Goal: Find specific page/section: Find specific page/section

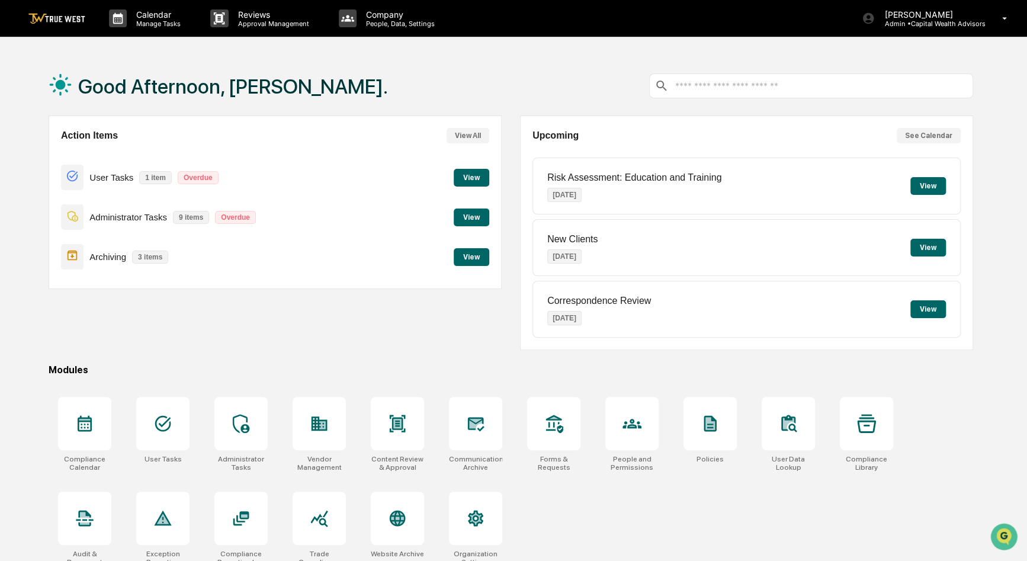
click at [465, 255] on button "View" at bounding box center [471, 257] width 36 height 18
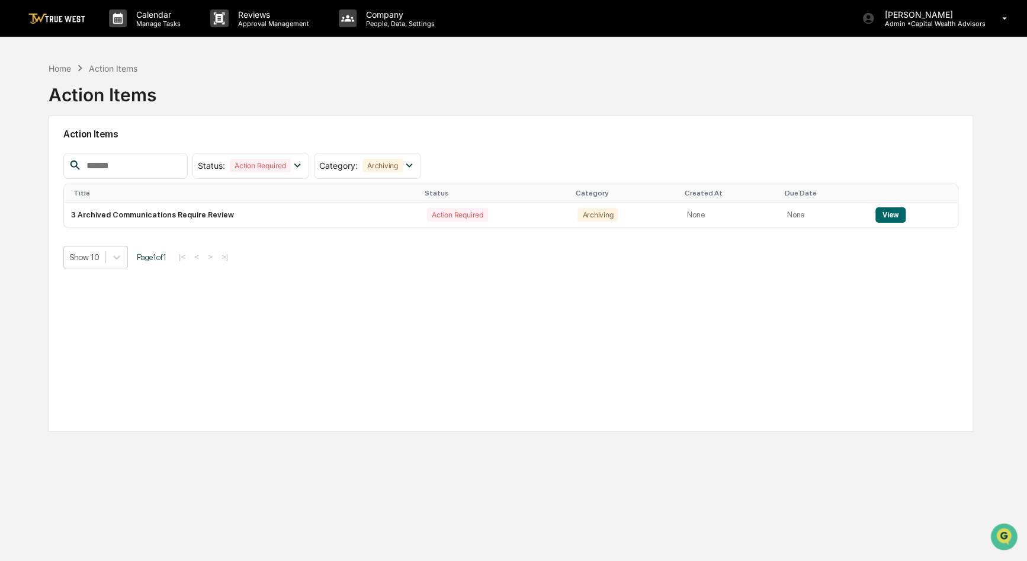
drag, startPoint x: 17, startPoint y: 560, endPoint x: 571, endPoint y: 92, distance: 724.7
click at [571, 92] on div "Home Action Items Action Items" at bounding box center [511, 85] width 924 height 59
click at [136, 24] on p "Manage Tasks" at bounding box center [157, 24] width 60 height 8
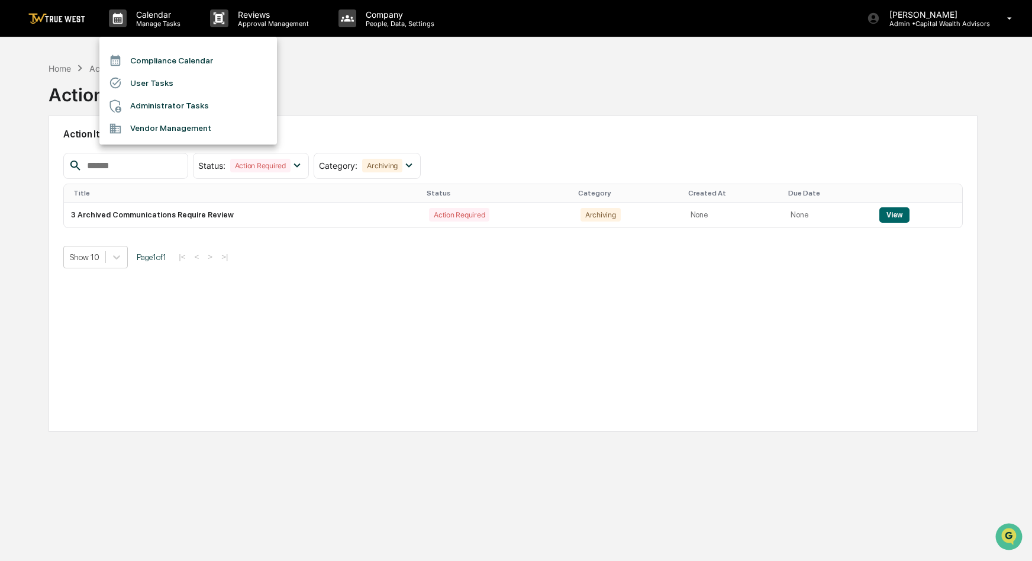
click at [137, 59] on li "Compliance Calendar" at bounding box center [188, 60] width 178 height 22
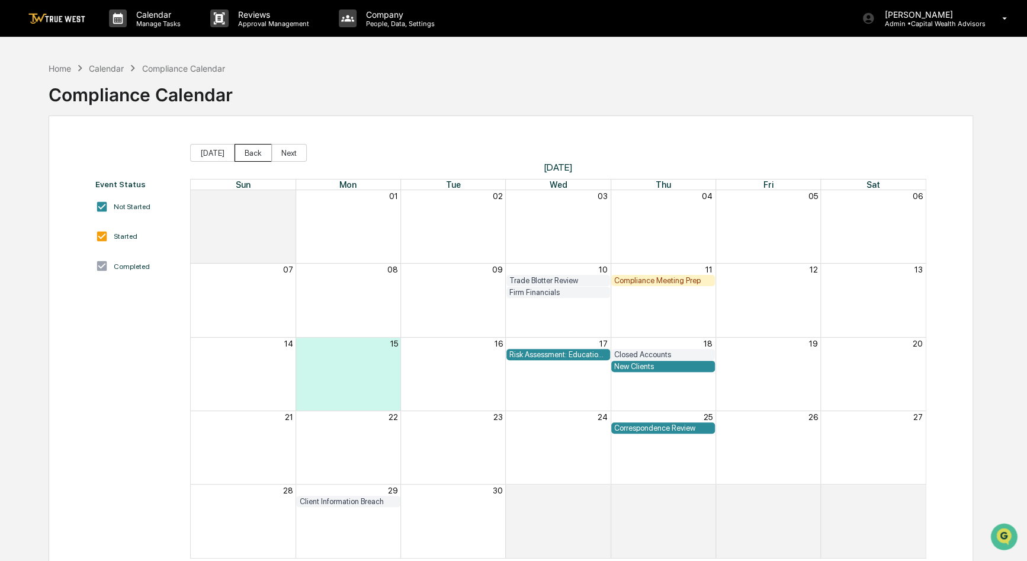
click at [258, 151] on button "Back" at bounding box center [252, 153] width 37 height 18
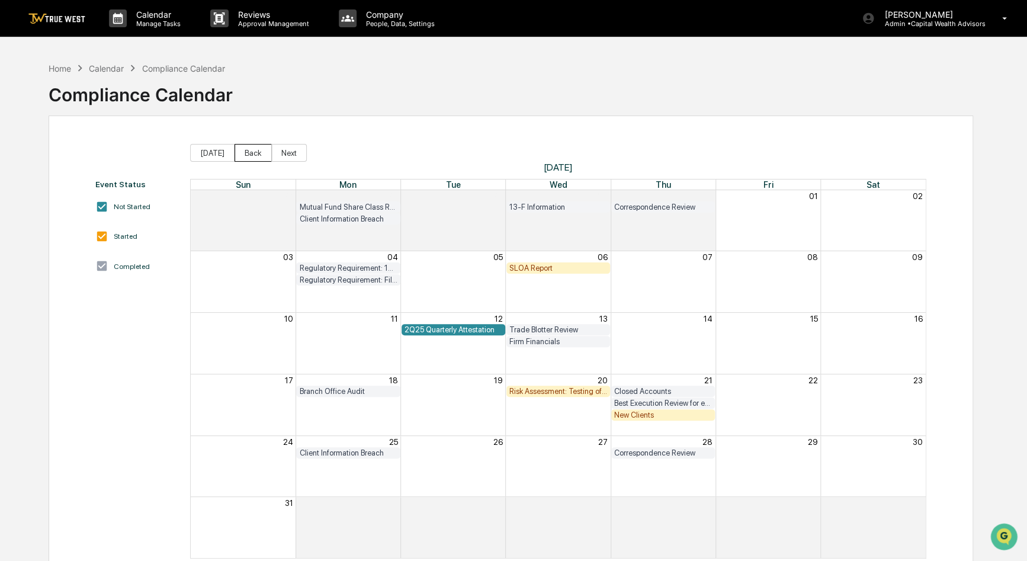
click at [258, 152] on button "Back" at bounding box center [252, 153] width 37 height 18
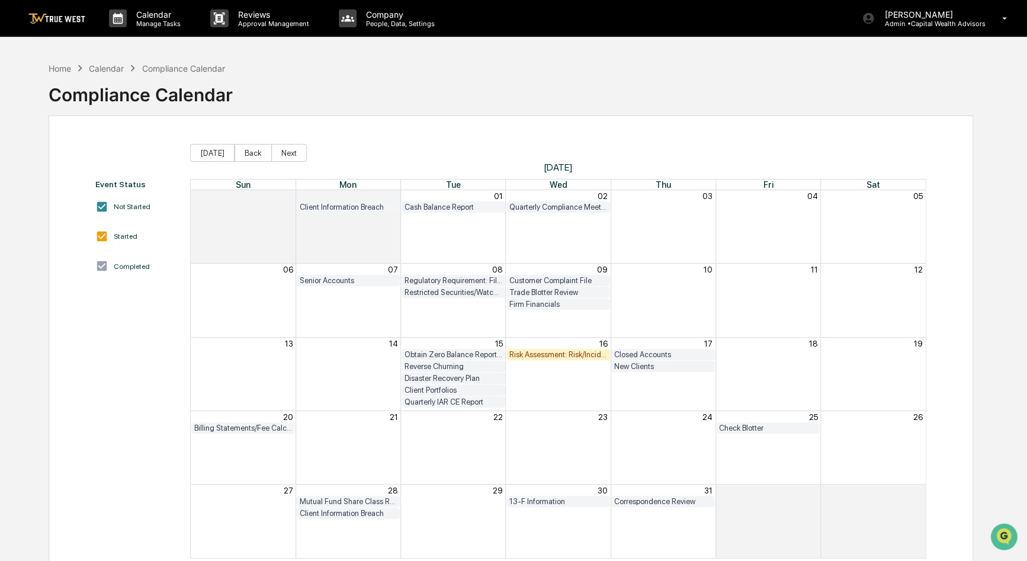
click at [448, 390] on div "Client Portfolios" at bounding box center [453, 389] width 98 height 9
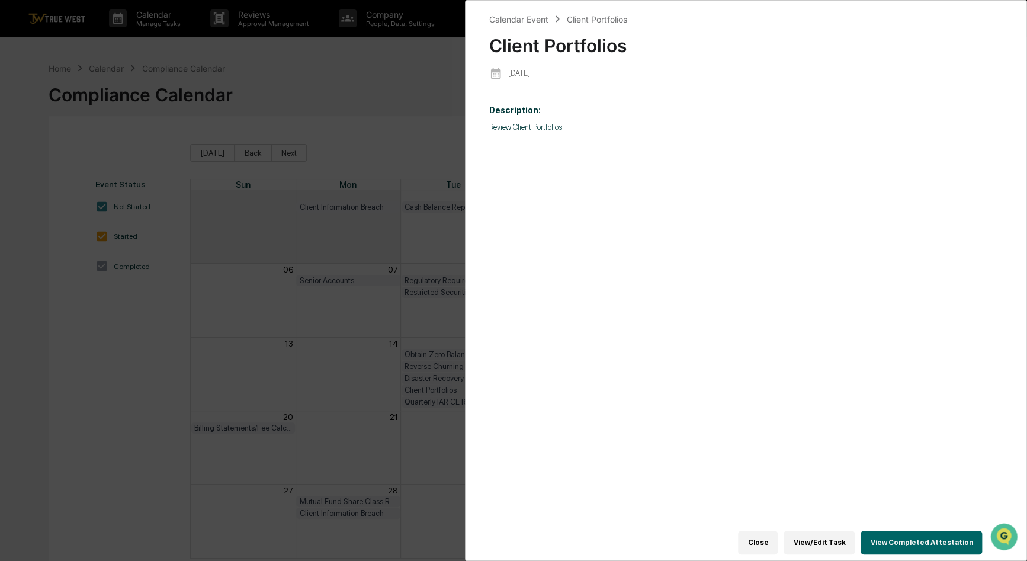
click at [909, 533] on button "View Completed Attestation" at bounding box center [920, 542] width 121 height 24
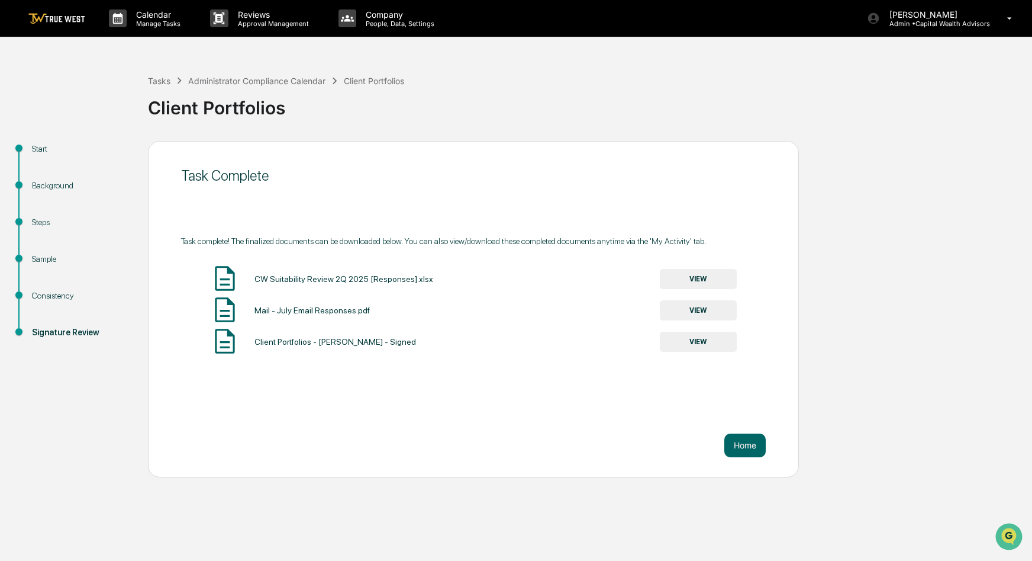
click at [705, 305] on button "VIEW" at bounding box center [698, 310] width 77 height 20
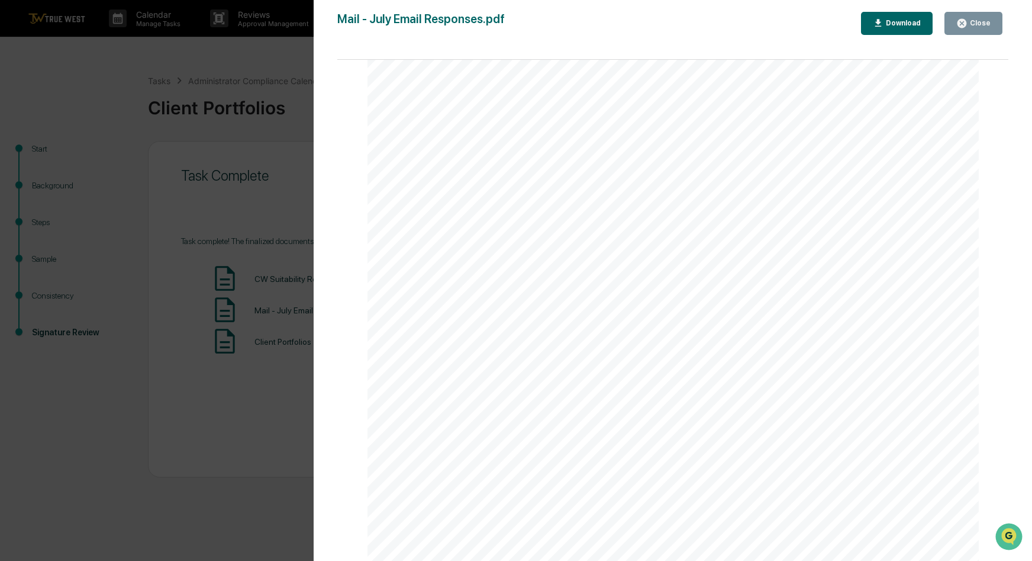
scroll to position [118, 0]
drag, startPoint x: 658, startPoint y: 261, endPoint x: 594, endPoint y: 236, distance: 69.4
click at [594, 236] on div "Outlook Re: Capital Wealth: July Monthly Email From [PERSON_NAME] | Capital Wea…" at bounding box center [674, 365] width 612 height 792
click at [973, 27] on div "Close" at bounding box center [979, 23] width 23 height 8
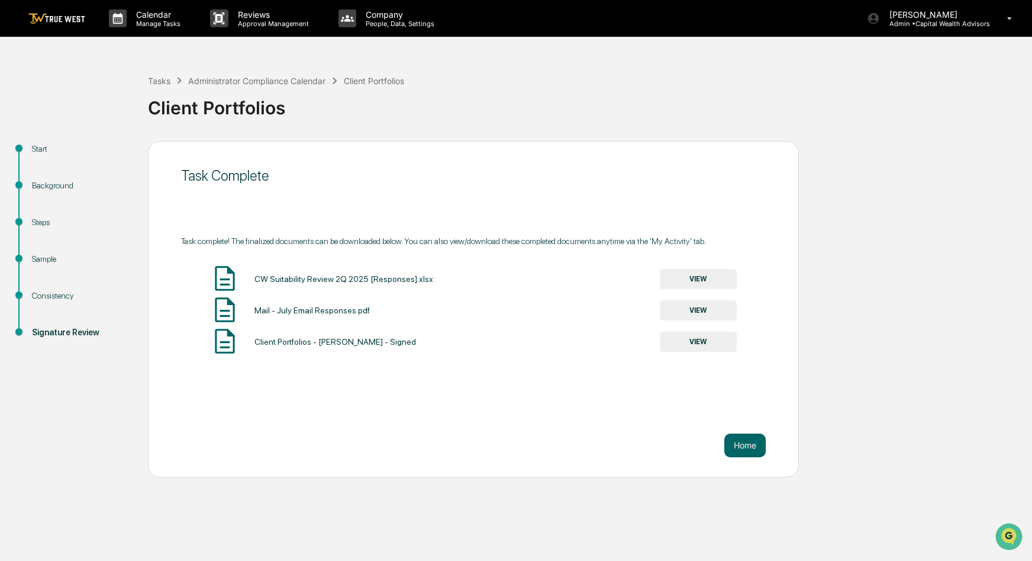
click at [703, 277] on button "VIEW" at bounding box center [698, 279] width 77 height 20
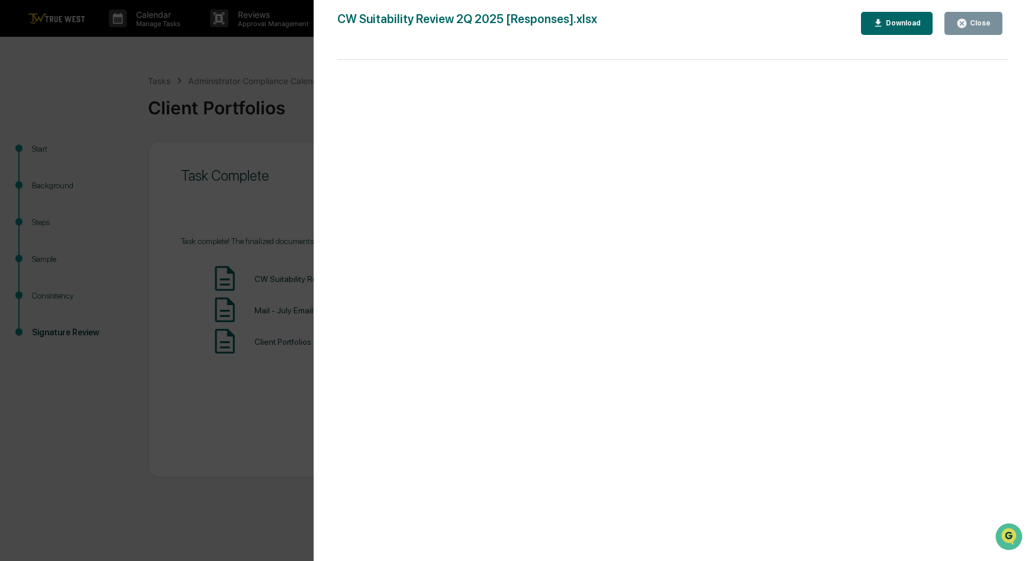
click at [972, 30] on button "Close" at bounding box center [974, 23] width 58 height 23
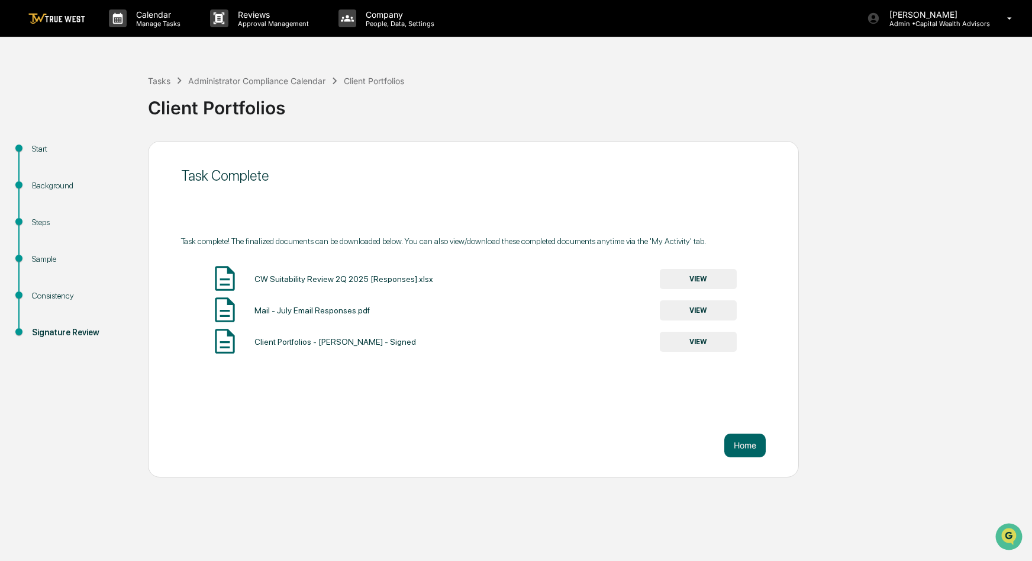
click at [703, 342] on button "VIEW" at bounding box center [698, 342] width 77 height 20
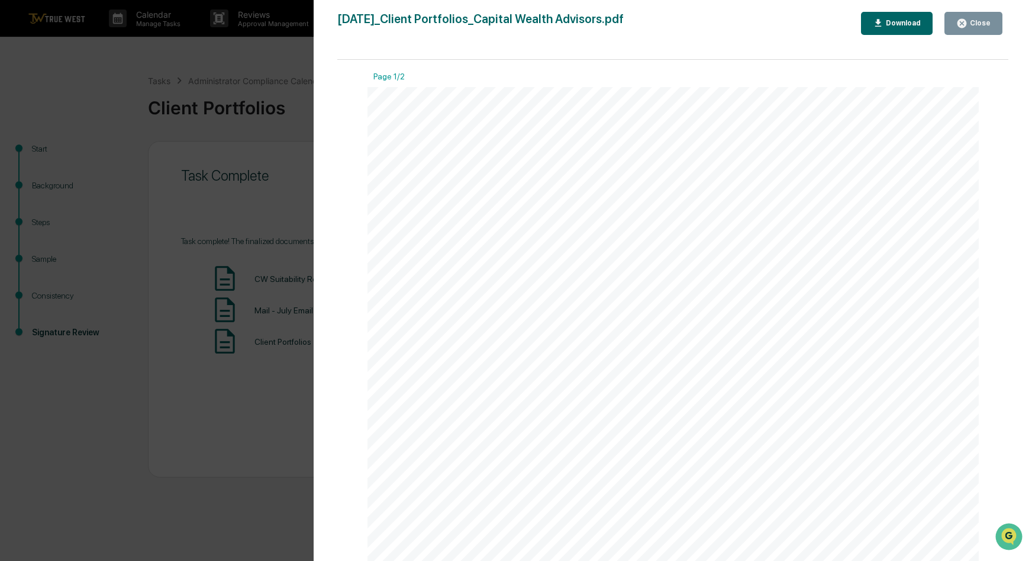
scroll to position [237, 0]
click at [996, 22] on button "Close" at bounding box center [974, 23] width 58 height 23
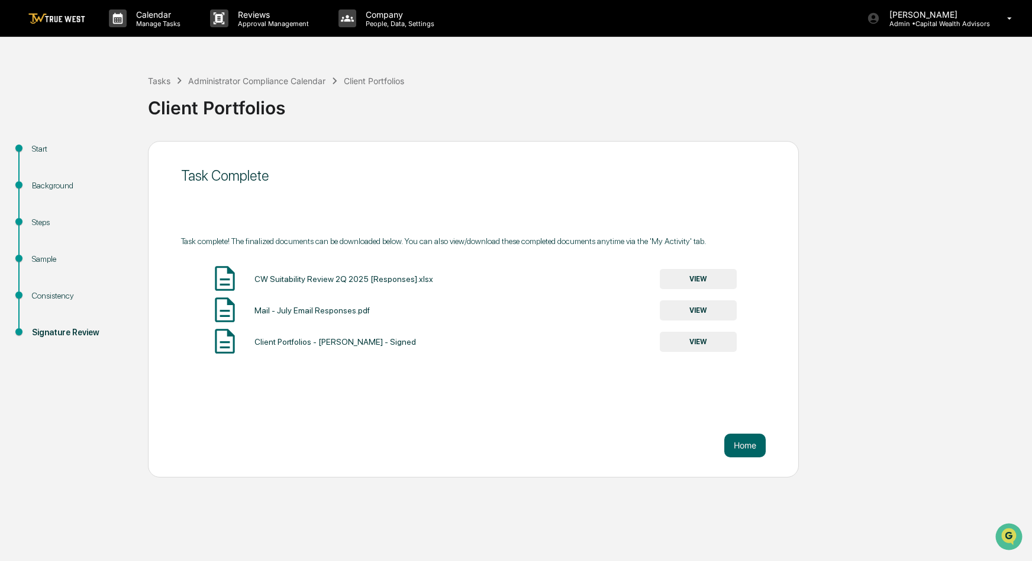
drag, startPoint x: 521, startPoint y: 111, endPoint x: 495, endPoint y: 106, distance: 26.5
click at [495, 106] on div "Client Portfolios" at bounding box center [587, 103] width 879 height 31
drag, startPoint x: 516, startPoint y: 97, endPoint x: 503, endPoint y: 97, distance: 13.0
click at [503, 97] on div "Client Portfolios" at bounding box center [587, 103] width 879 height 31
click at [72, 28] on link at bounding box center [63, 18] width 71 height 37
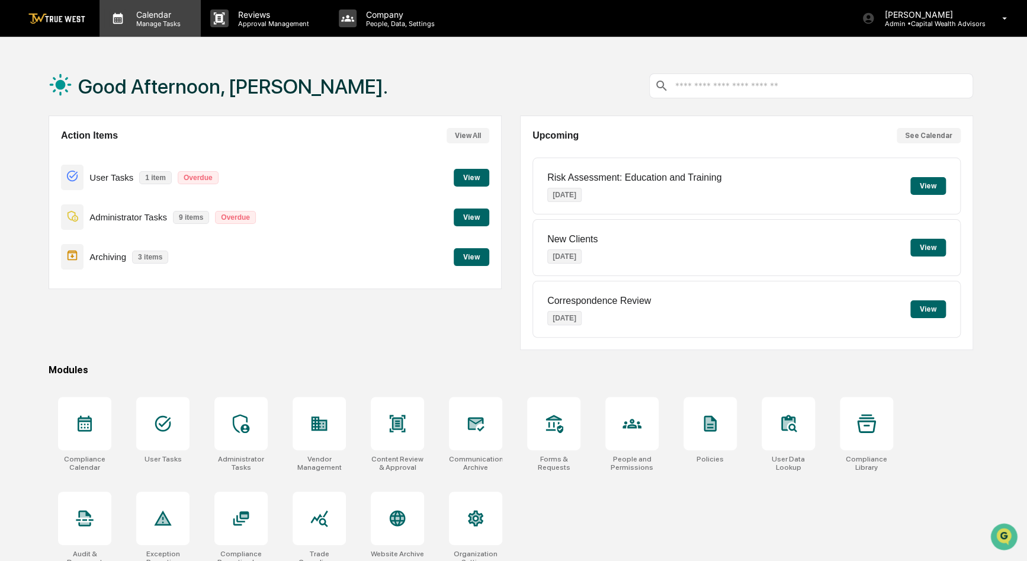
click at [121, 22] on icon at bounding box center [118, 18] width 18 height 18
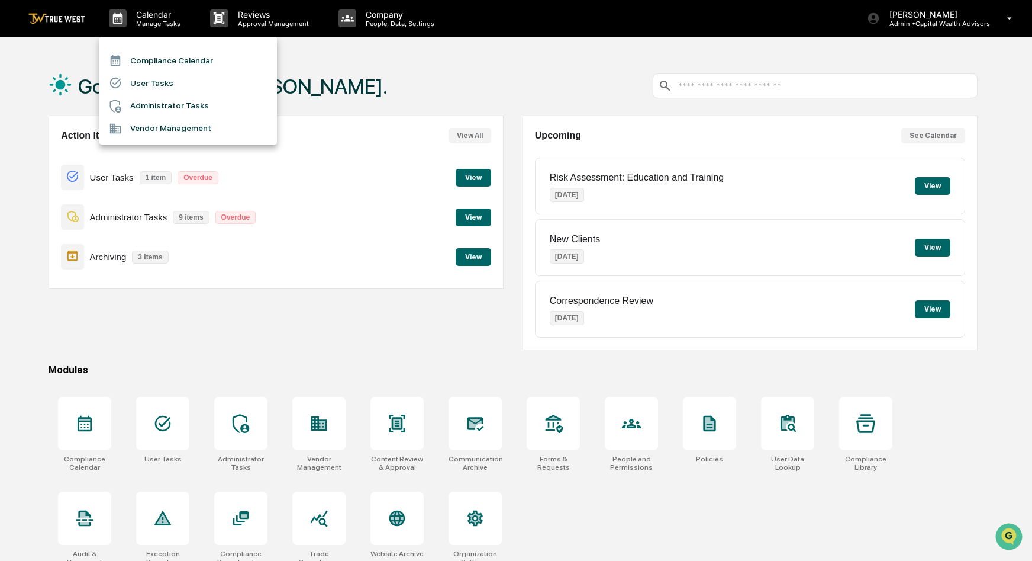
click at [139, 59] on li "Compliance Calendar" at bounding box center [188, 60] width 178 height 22
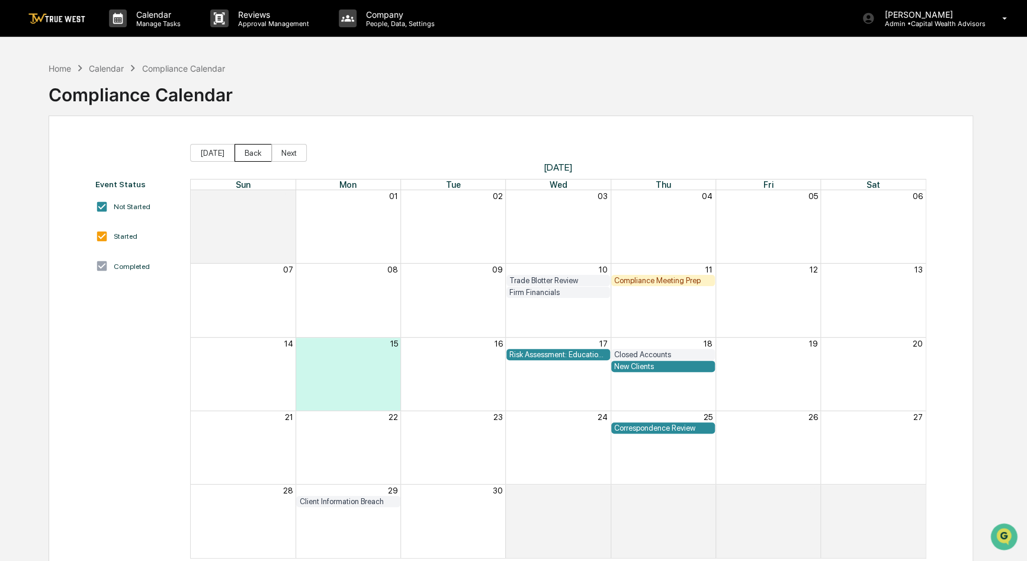
click at [243, 153] on button "Back" at bounding box center [252, 153] width 37 height 18
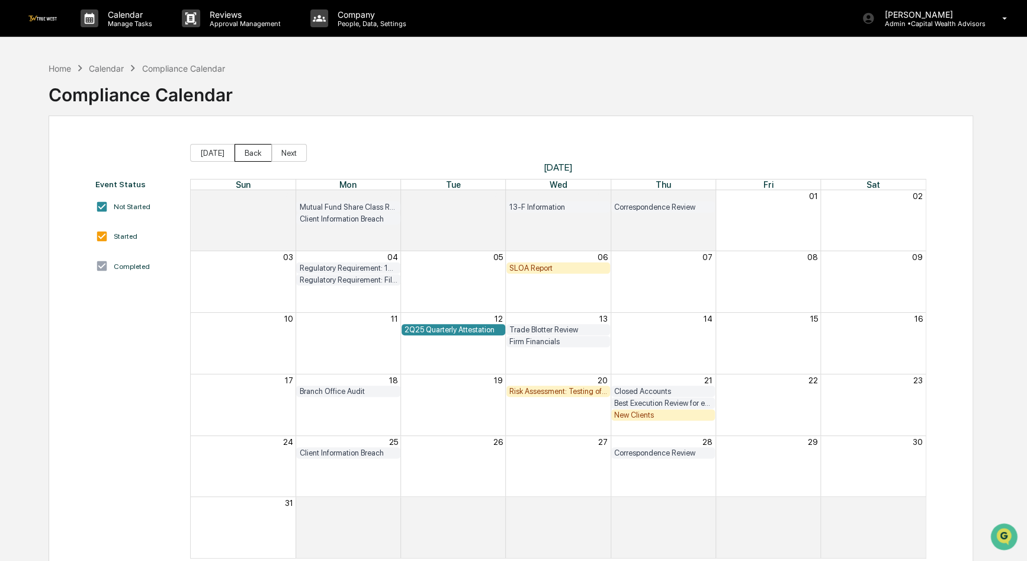
click at [243, 153] on button "Back" at bounding box center [252, 153] width 37 height 18
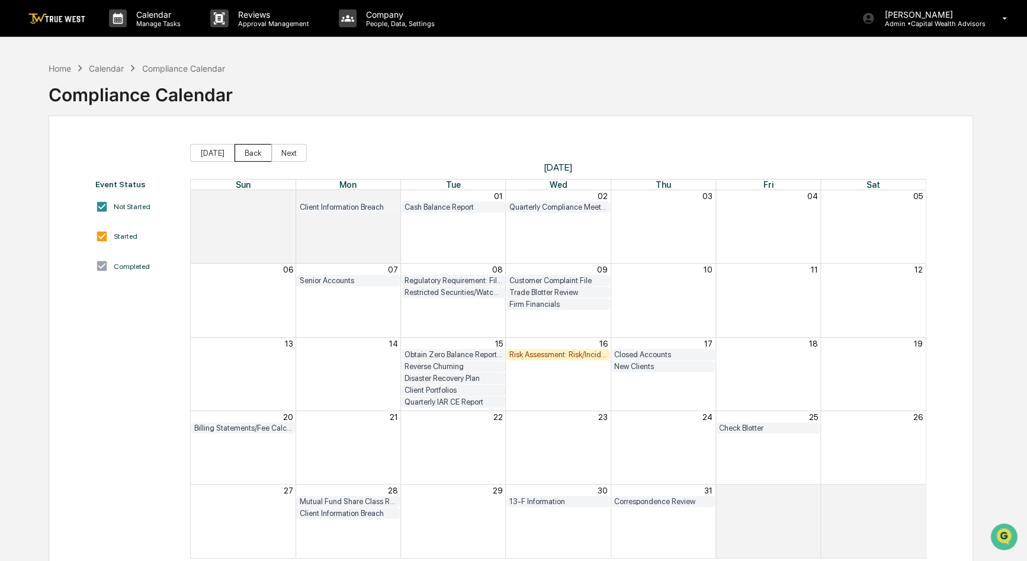
click at [243, 153] on button "Back" at bounding box center [252, 153] width 37 height 18
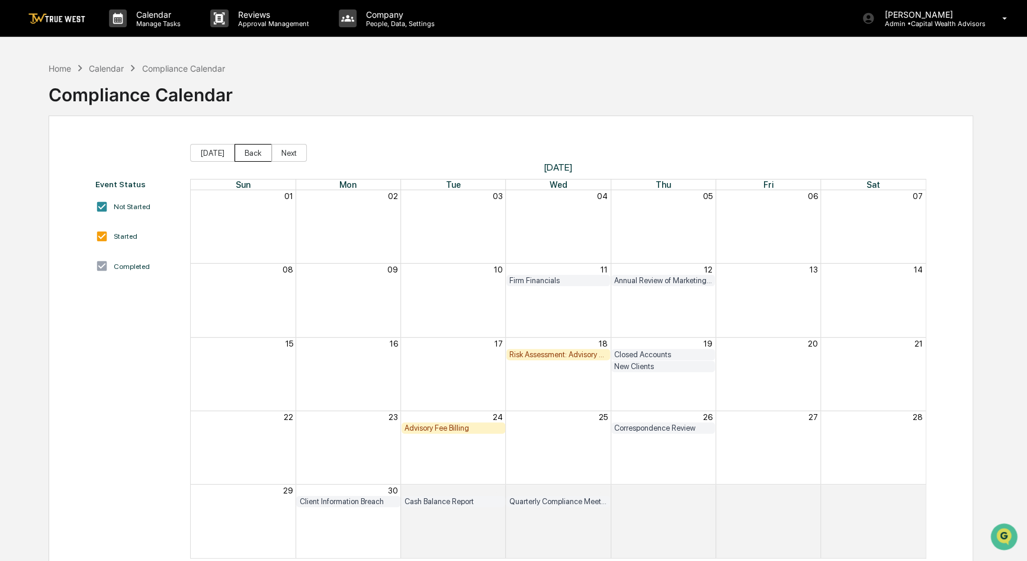
click at [253, 151] on button "Back" at bounding box center [252, 153] width 37 height 18
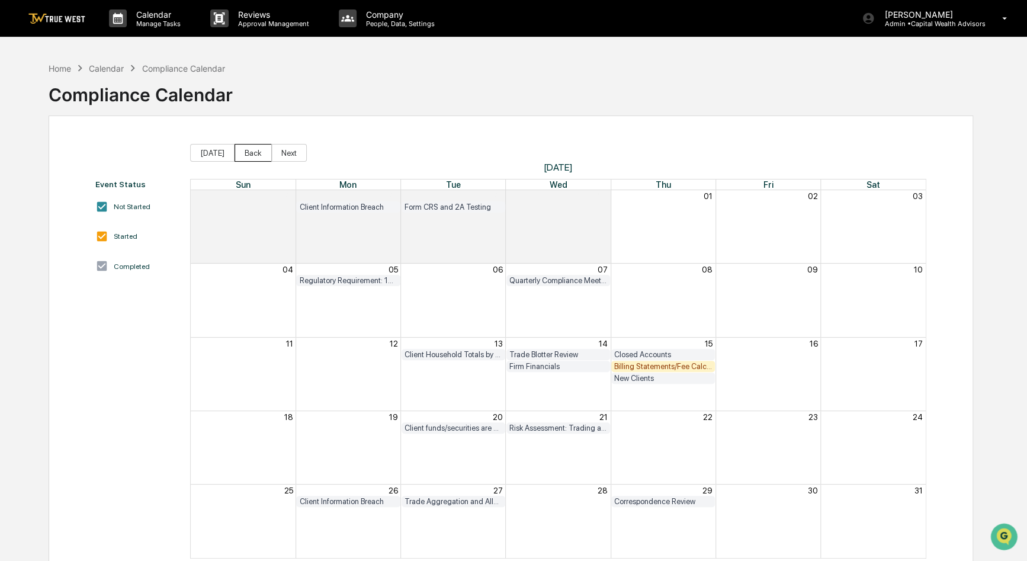
click at [253, 151] on button "Back" at bounding box center [252, 153] width 37 height 18
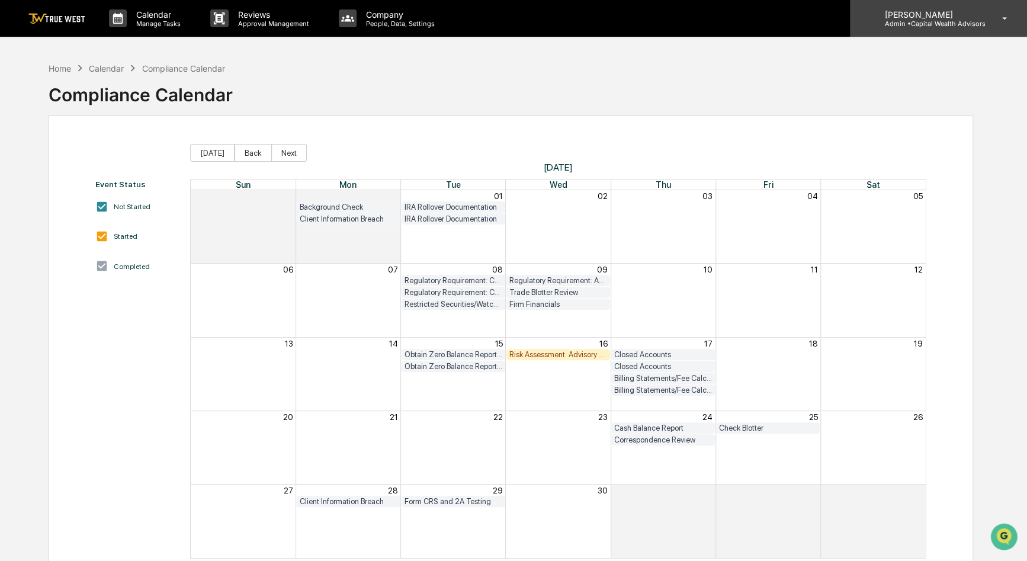
click at [980, 35] on div "[PERSON_NAME] Admin • Capital Wealth Advisors" at bounding box center [938, 18] width 177 height 37
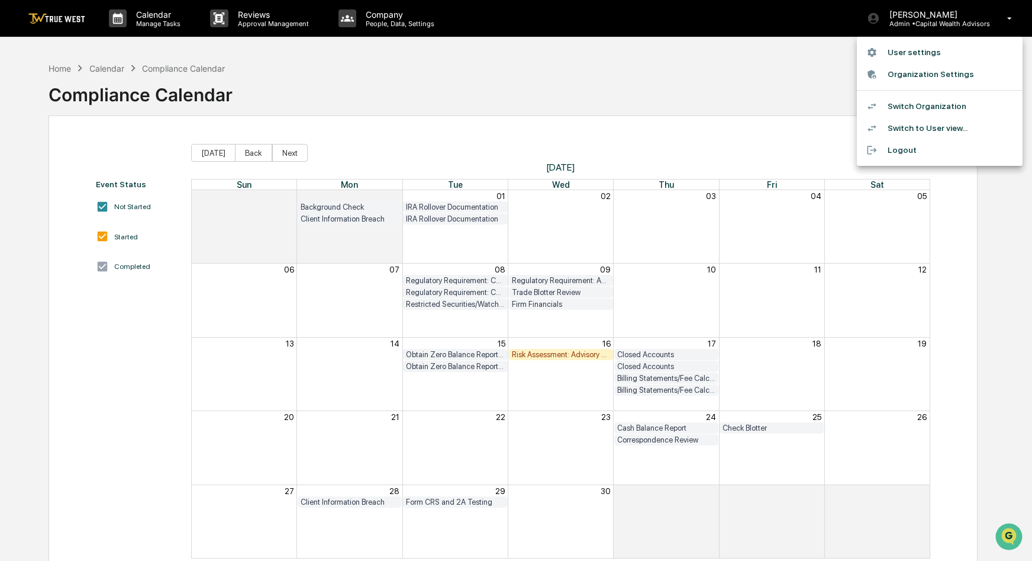
click at [938, 106] on li "Switch Organization" at bounding box center [940, 106] width 166 height 22
